Goal: Navigation & Orientation: Find specific page/section

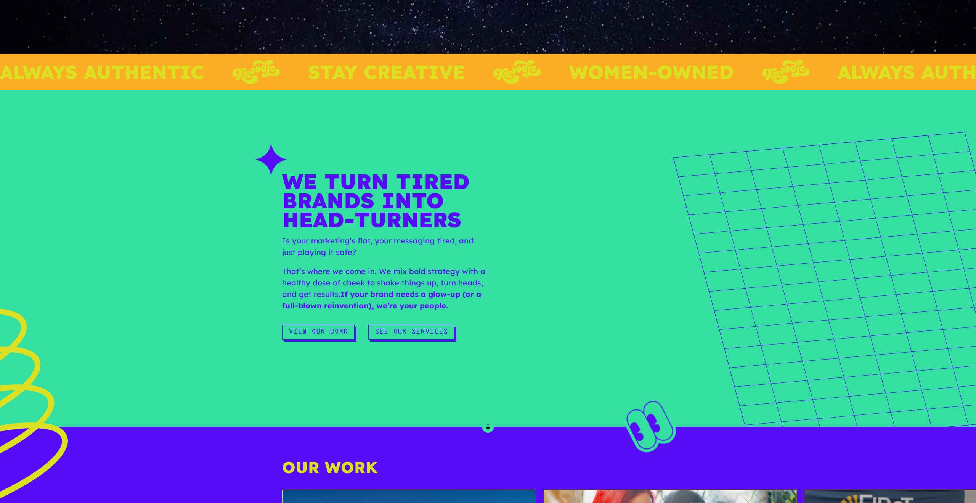
scroll to position [339, 0]
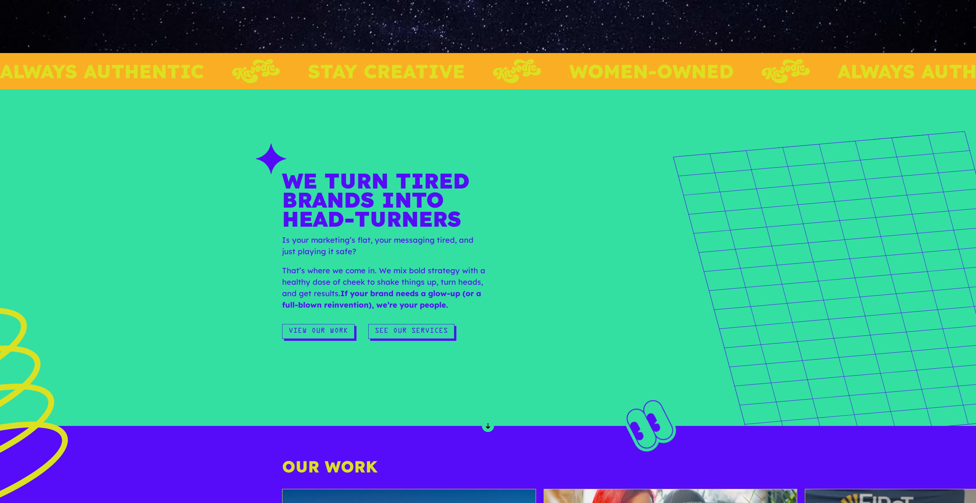
click at [402, 175] on h1 "We turn tired brands into head‑turners" at bounding box center [385, 202] width 206 height 63
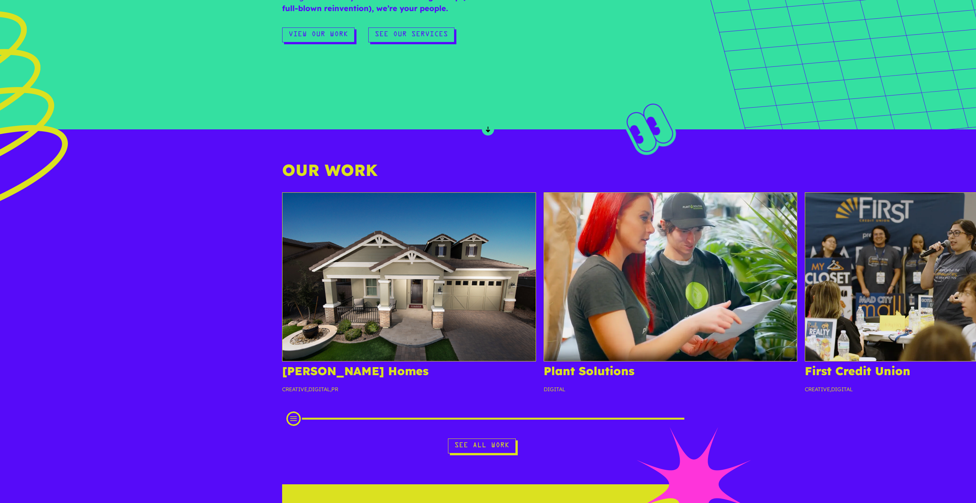
scroll to position [0, 0]
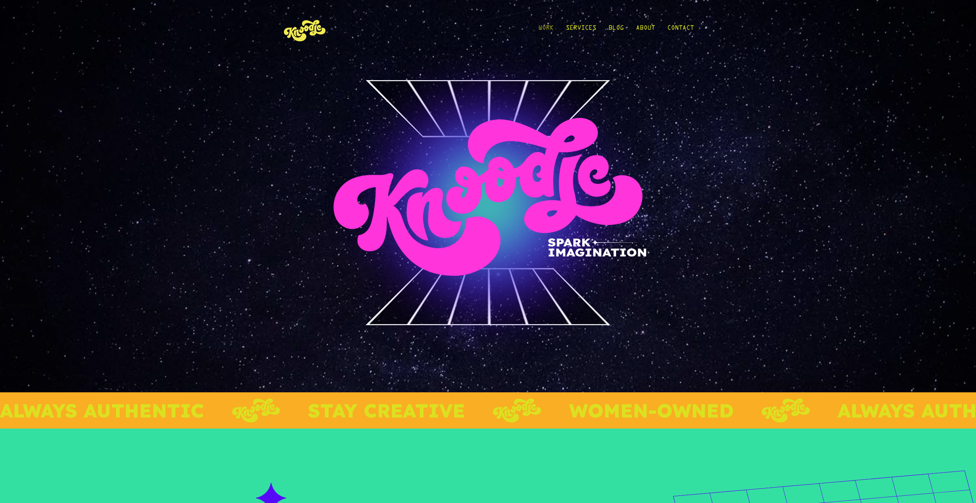
click at [542, 27] on link "Work" at bounding box center [545, 29] width 15 height 35
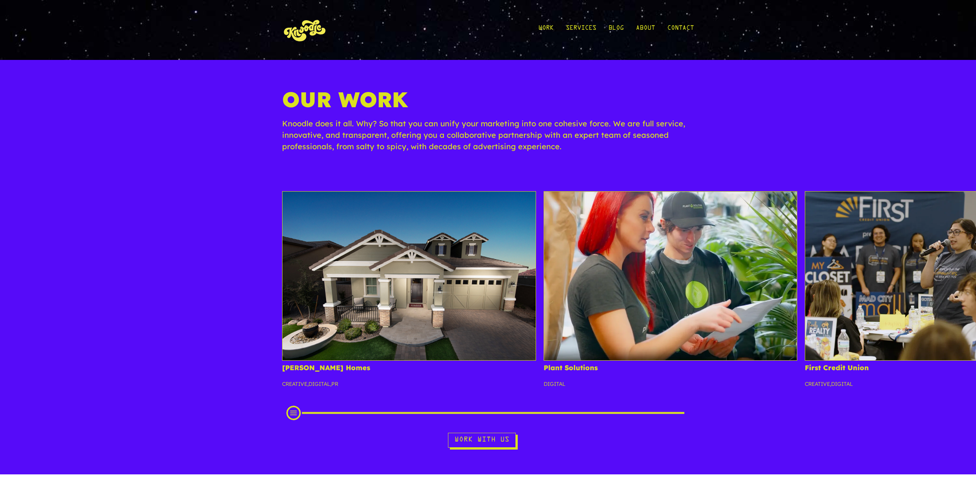
click at [262, 329] on div "Fulton Homes Creative , Digital , PR Plant Solutions Digital First Credit Union…" at bounding box center [801, 294] width 1602 height 206
click at [338, 332] on img at bounding box center [409, 275] width 254 height 169
